Goal: Transaction & Acquisition: Purchase product/service

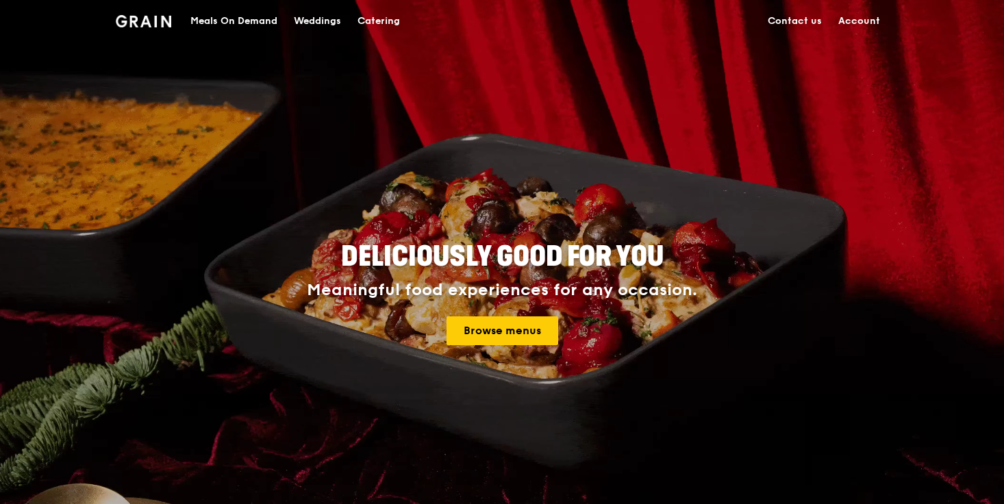
click at [227, 12] on div "Meals On Demand" at bounding box center [233, 21] width 87 height 41
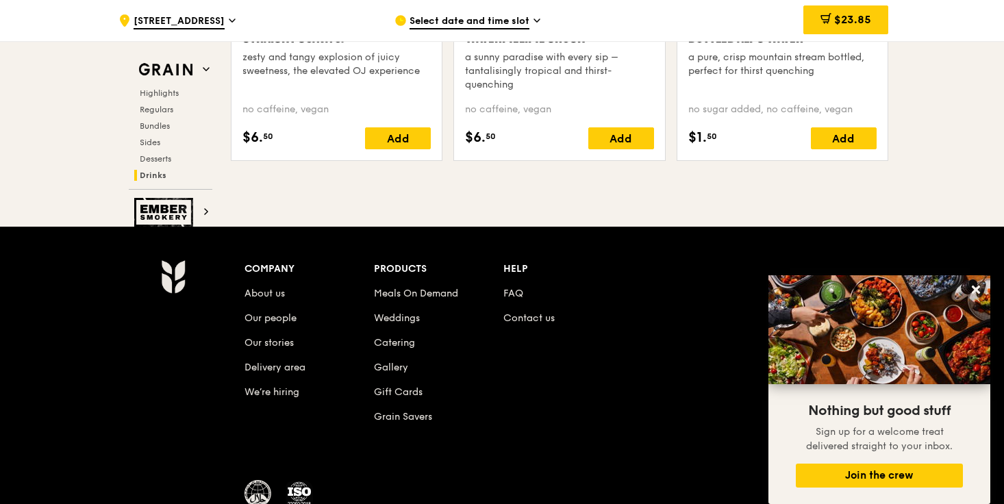
scroll to position [5743, 0]
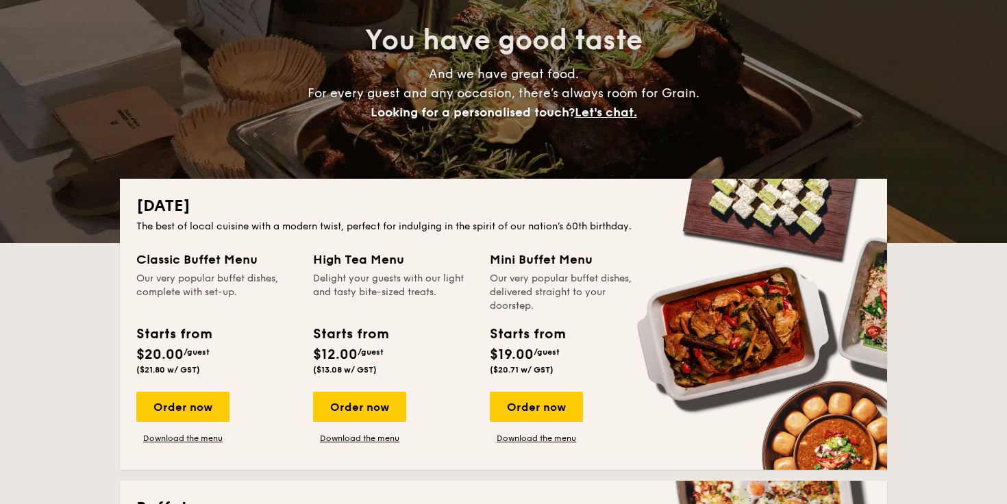
scroll to position [177, 0]
